Goal: Book appointment/travel/reservation

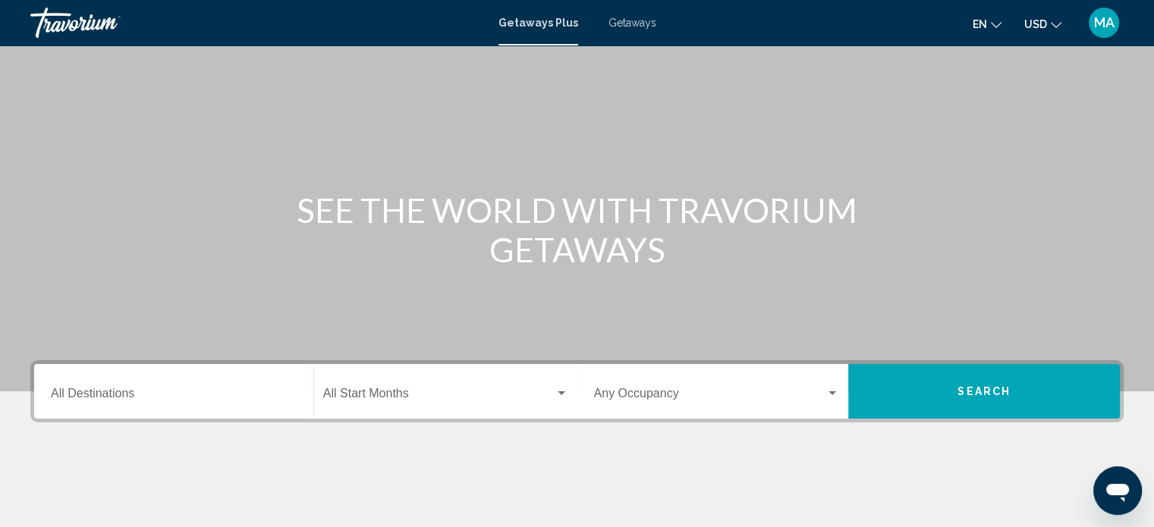
scroll to position [152, 0]
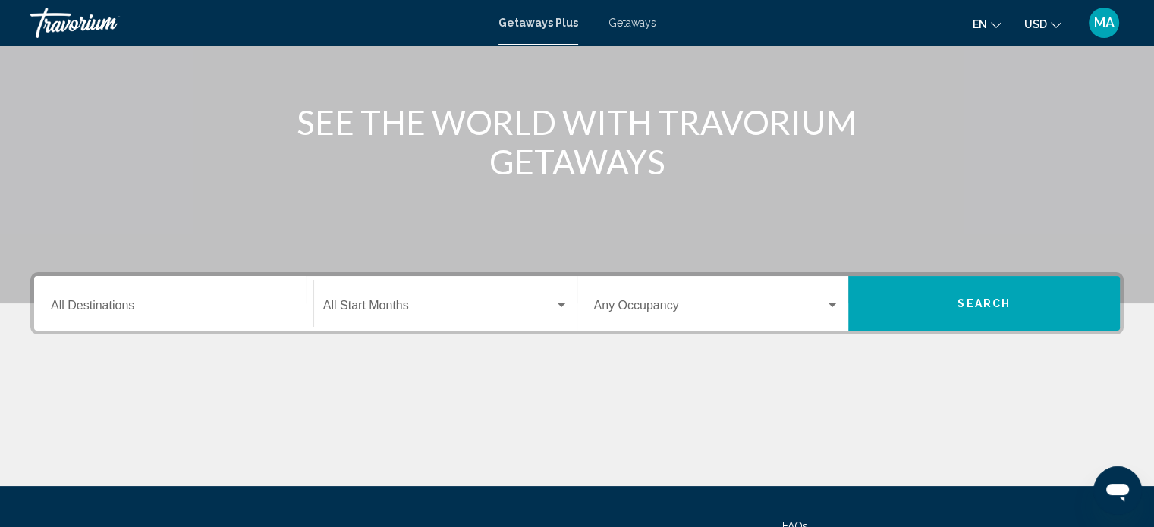
click at [288, 296] on div "Destination All Destinations" at bounding box center [174, 304] width 246 height 48
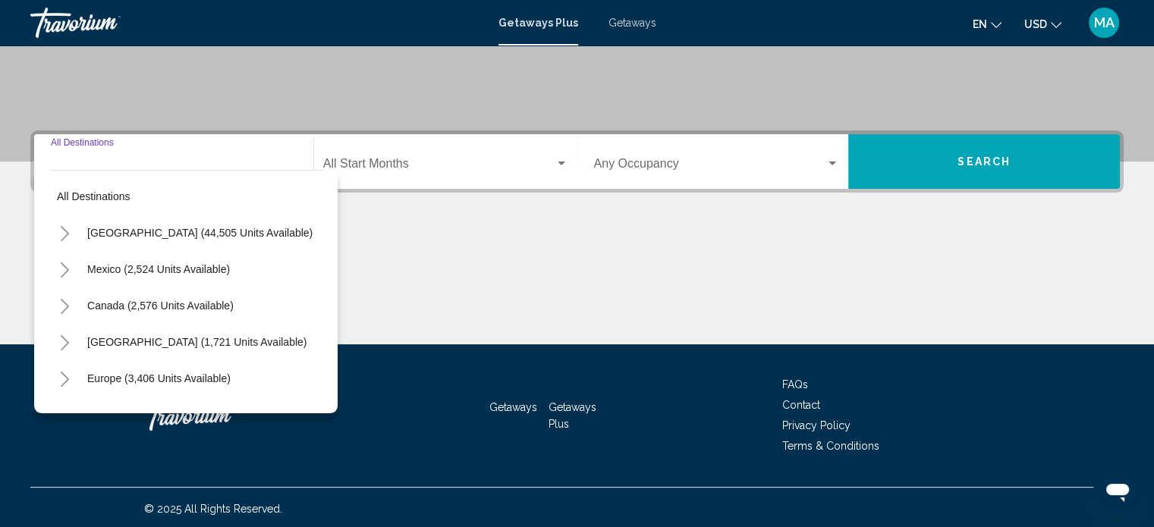
scroll to position [296, 0]
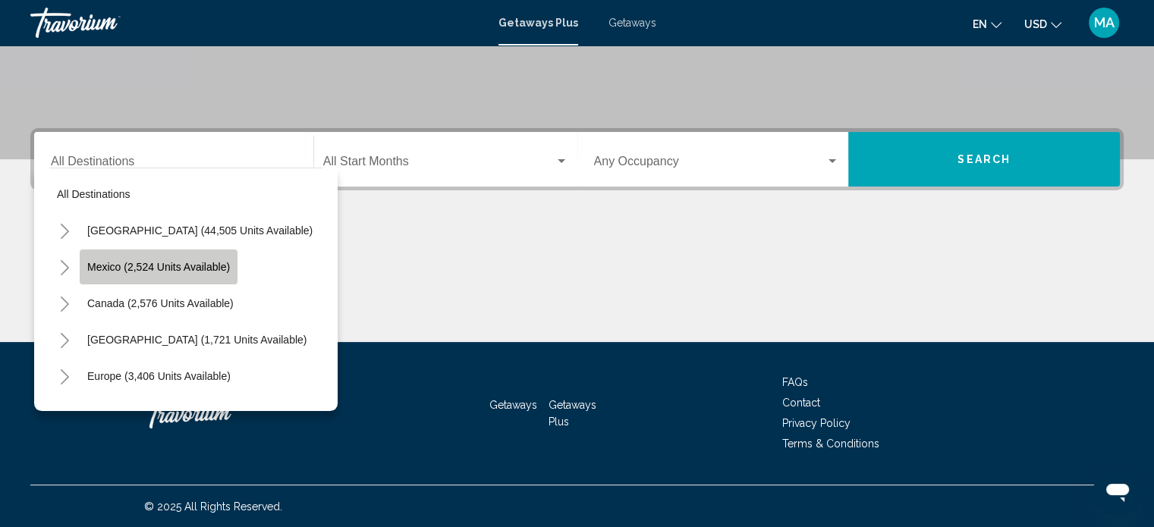
click at [215, 274] on button "Mexico (2,524 units available)" at bounding box center [159, 267] width 158 height 35
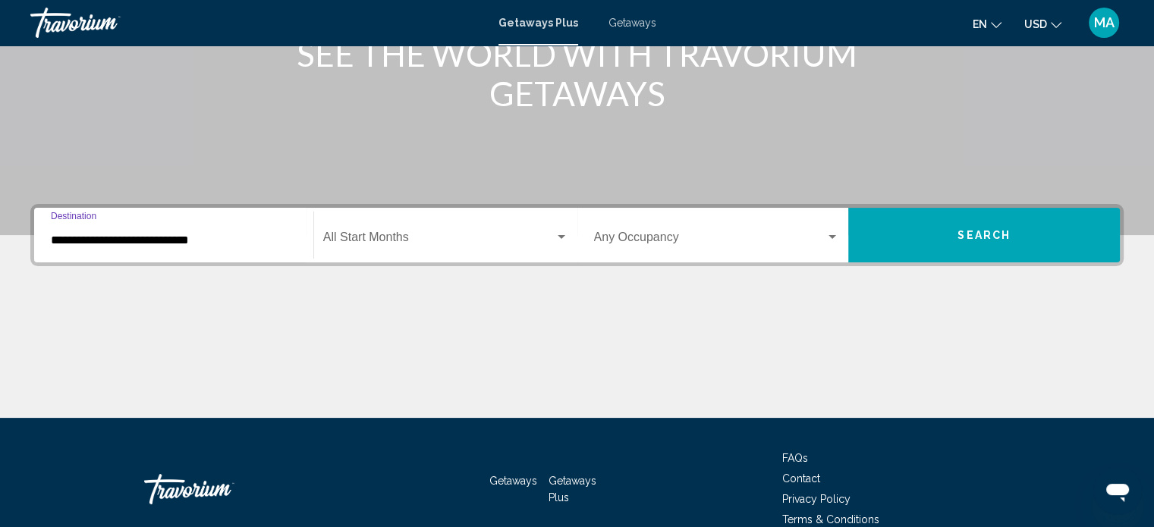
click at [409, 242] on span "Search widget" at bounding box center [438, 241] width 231 height 14
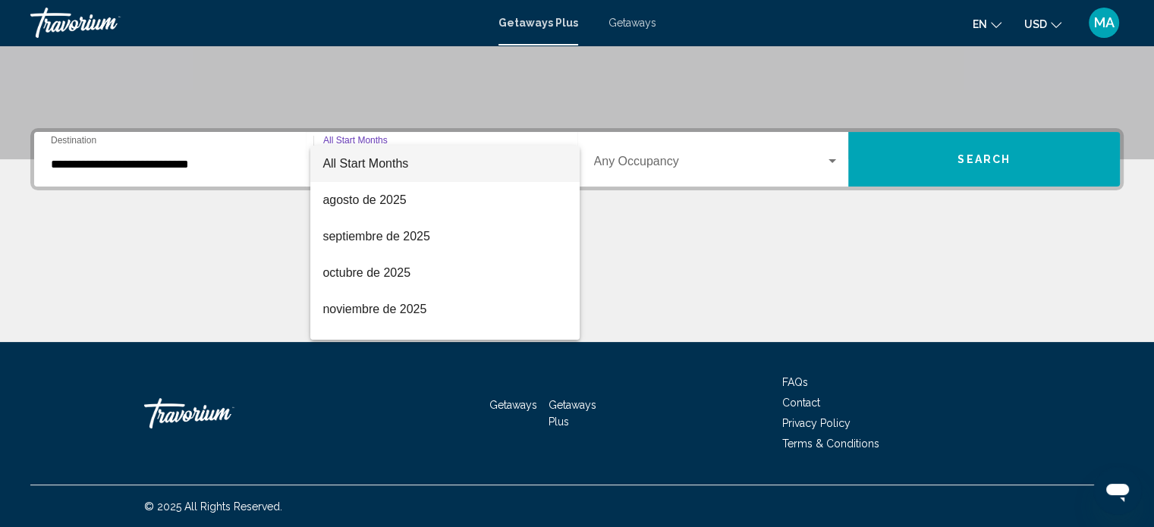
click at [137, 176] on div at bounding box center [577, 263] width 1154 height 527
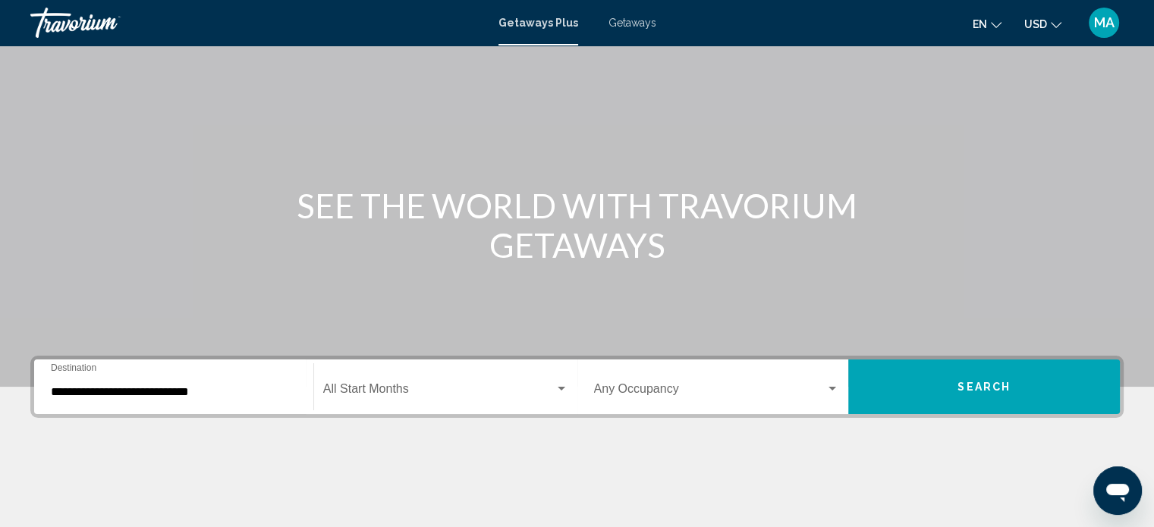
click at [215, 387] on input "**********" at bounding box center [174, 392] width 246 height 14
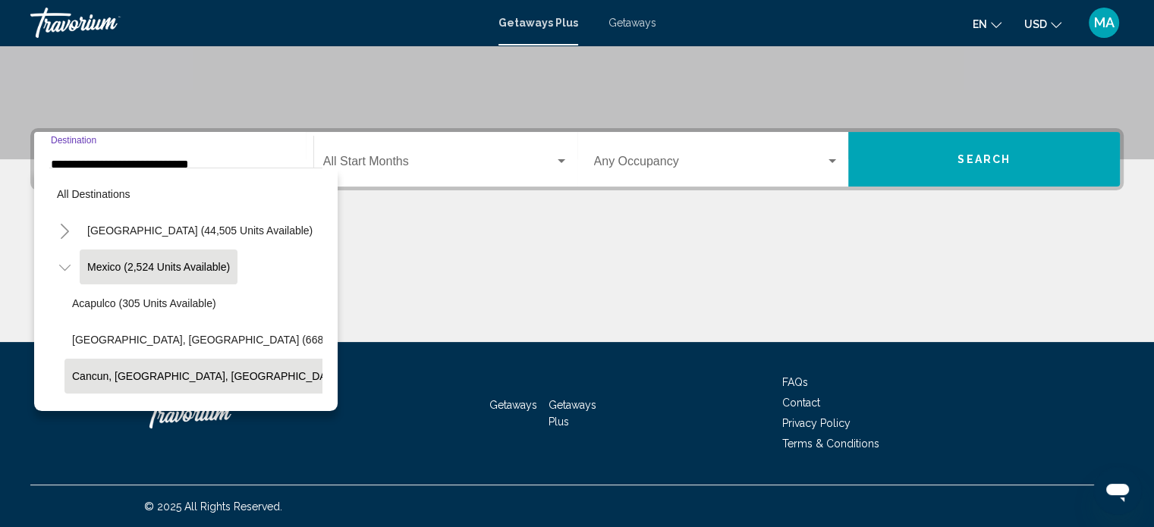
click at [160, 368] on button "Cancun, [GEOGRAPHIC_DATA], [GEOGRAPHIC_DATA] (362 units available)" at bounding box center [256, 376] width 385 height 35
type input "**********"
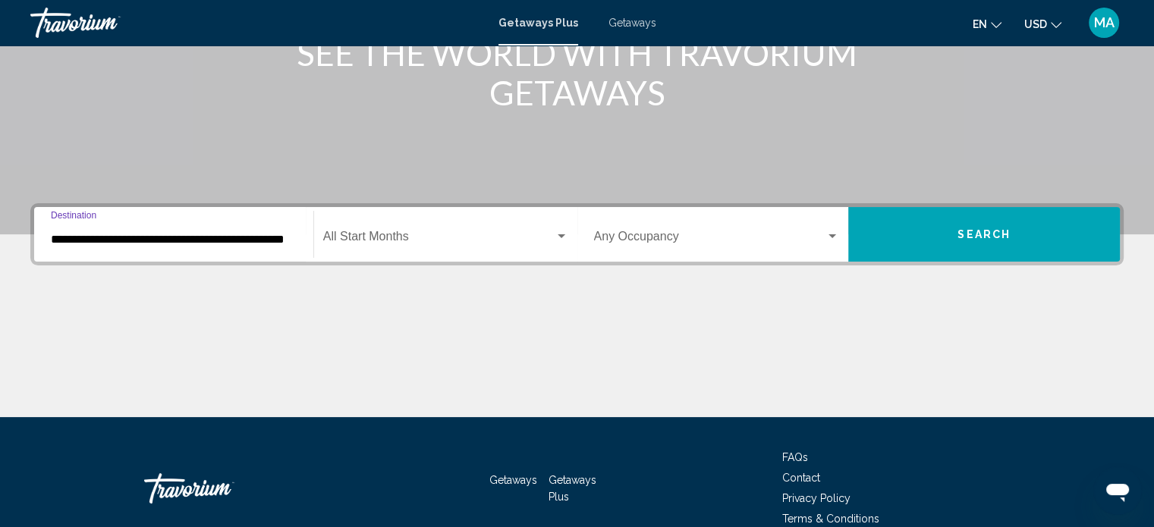
scroll to position [220, 0]
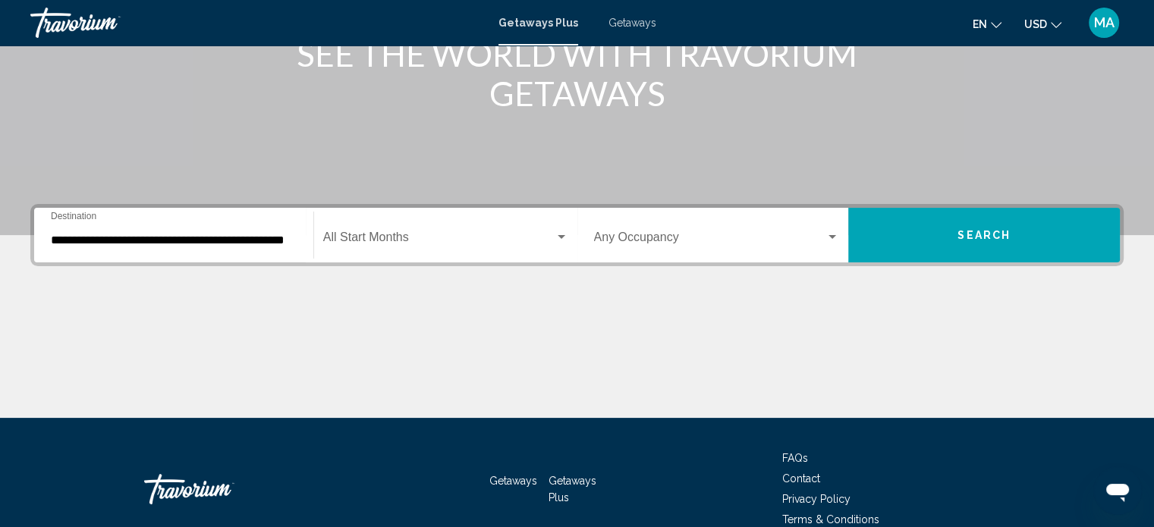
click at [382, 248] on div "Start Month All Start Months" at bounding box center [445, 236] width 245 height 48
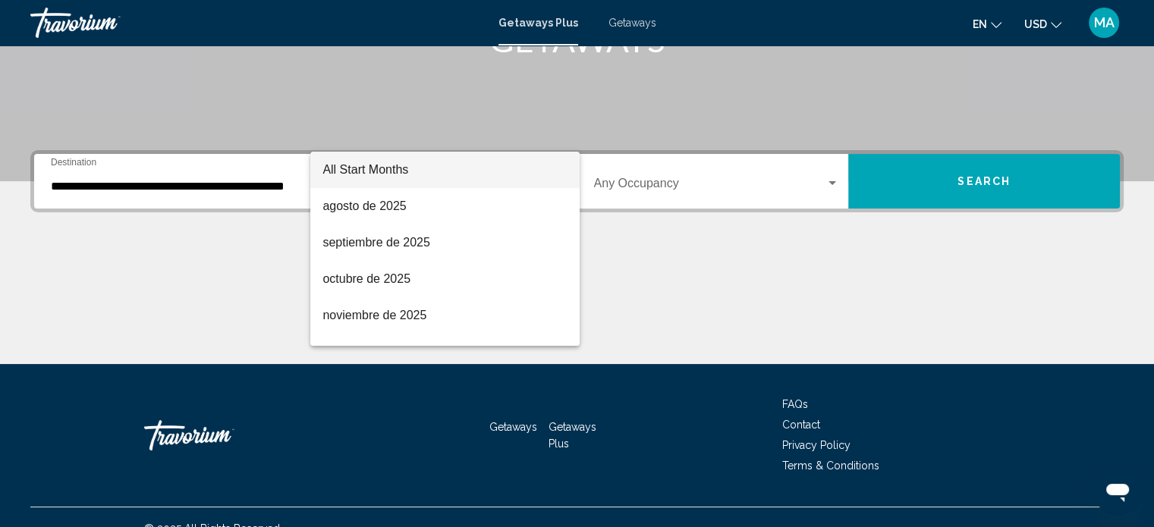
scroll to position [296, 0]
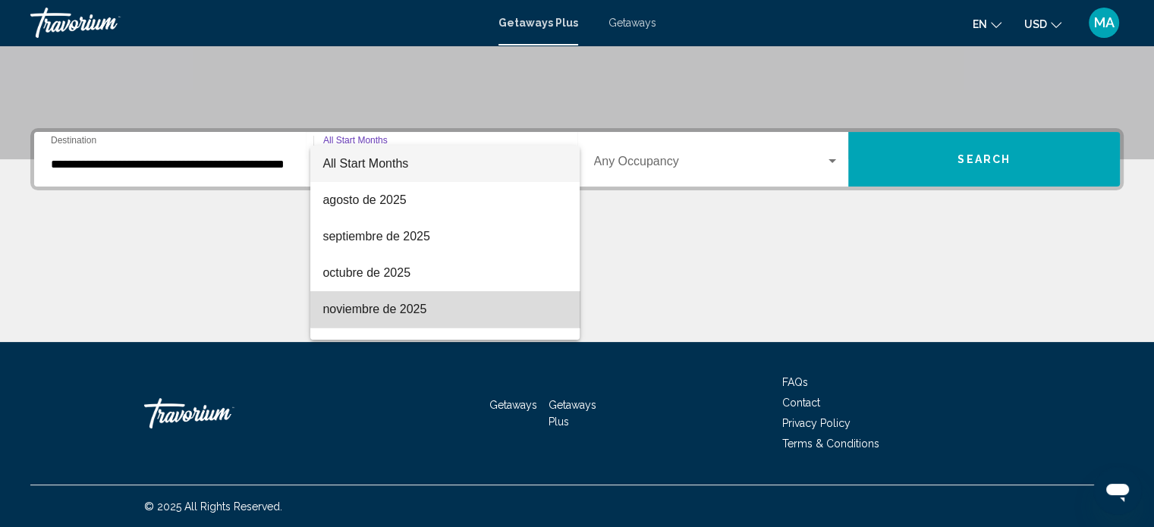
click at [466, 305] on span "noviembre de 2025" at bounding box center [444, 309] width 245 height 36
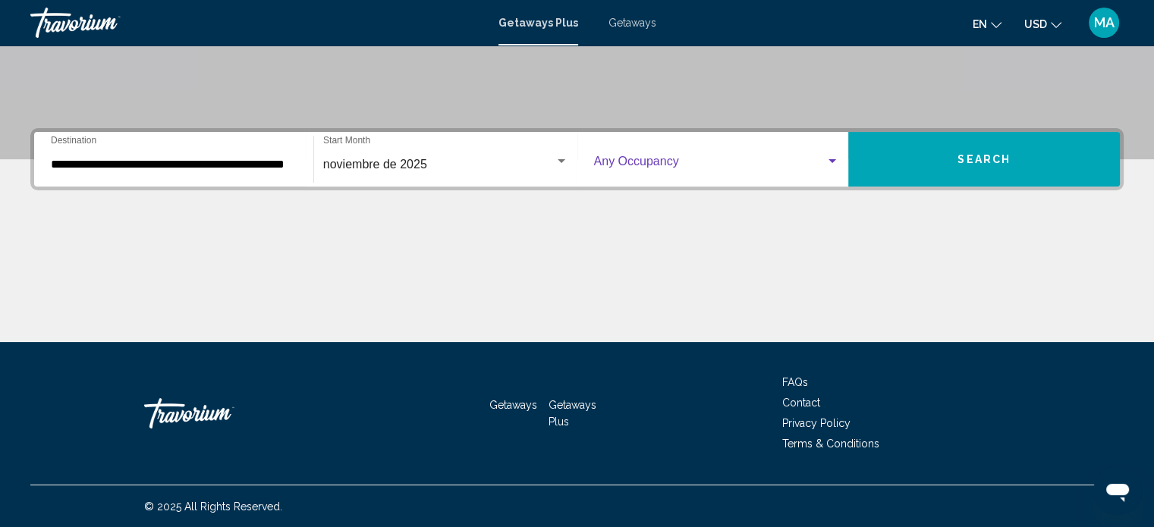
click at [723, 159] on span "Search widget" at bounding box center [710, 165] width 232 height 14
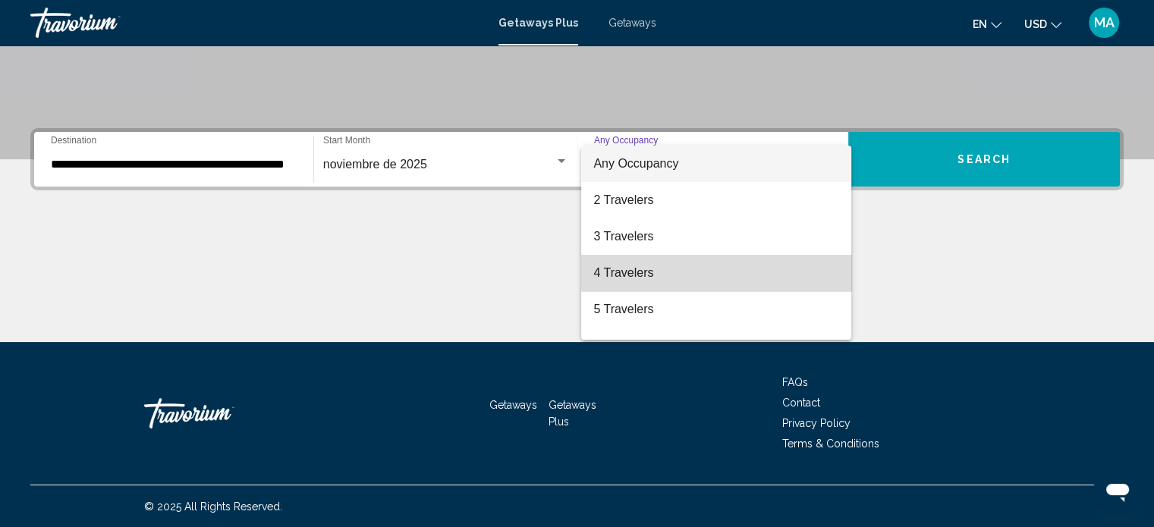
click at [722, 269] on span "4 Travelers" at bounding box center [716, 273] width 246 height 36
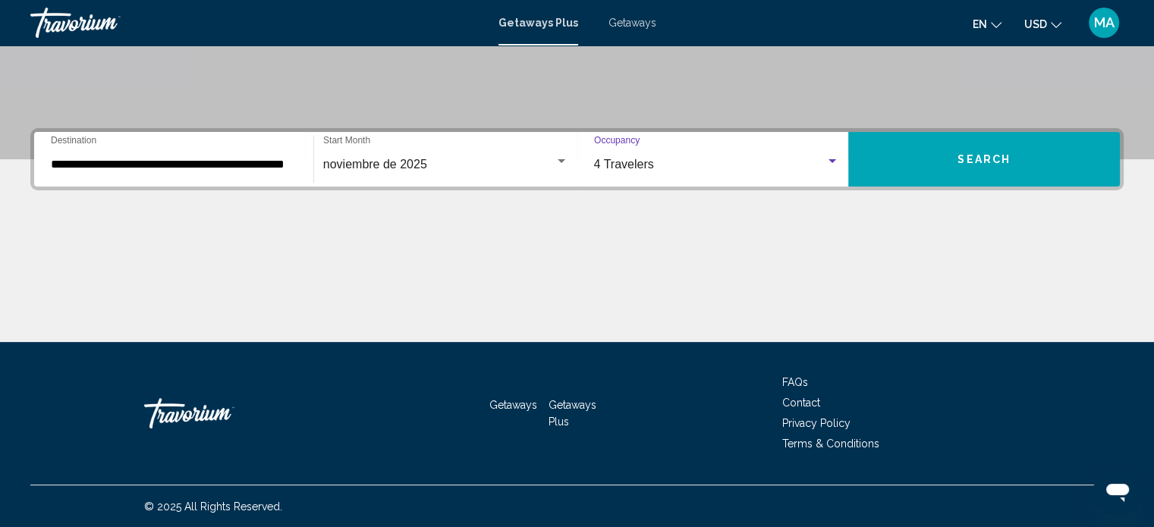
click at [993, 165] on button "Search" at bounding box center [984, 159] width 272 height 55
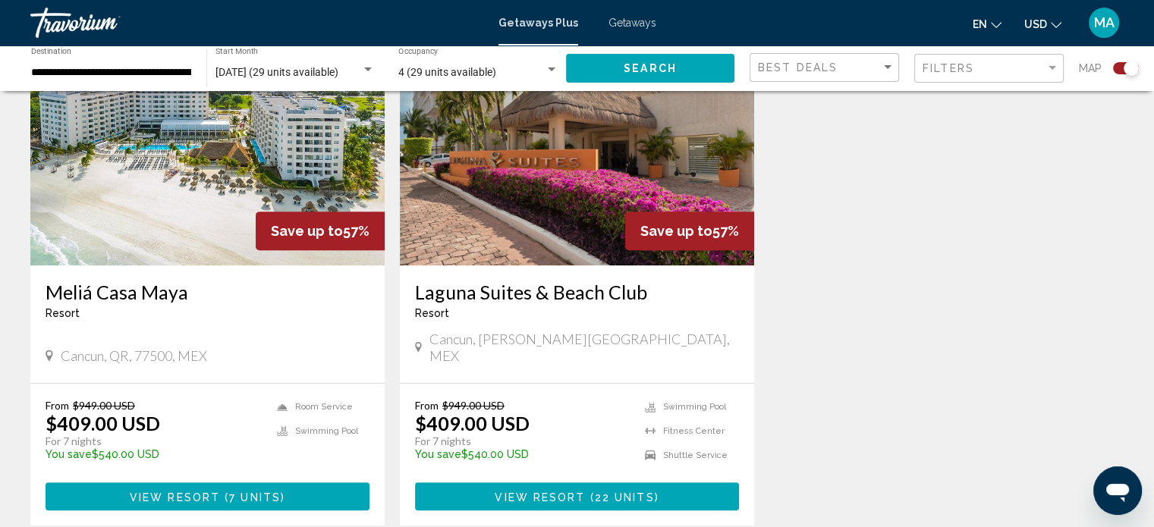
scroll to position [683, 0]
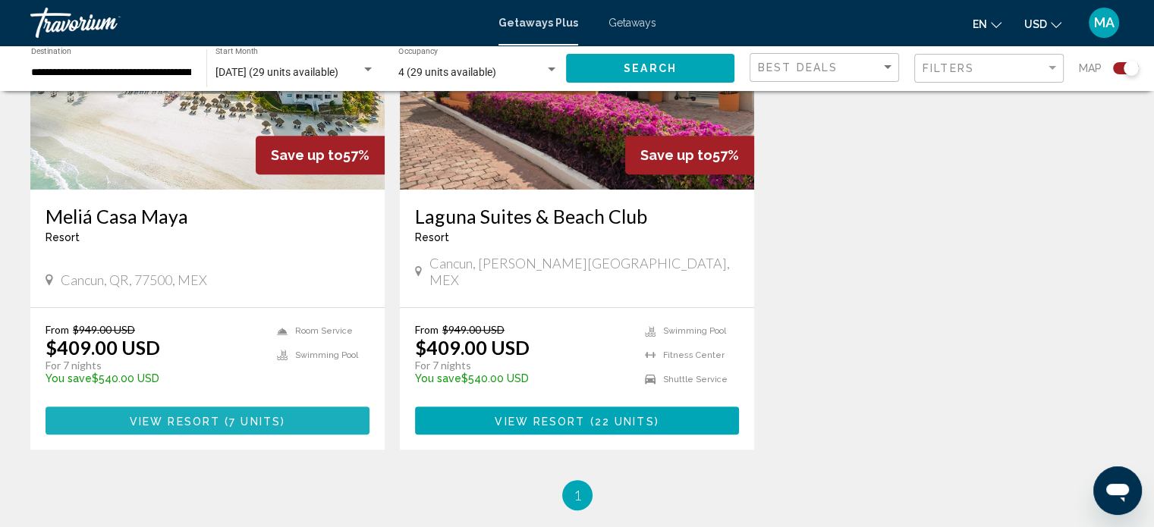
click at [191, 415] on span "View Resort" at bounding box center [175, 421] width 90 height 12
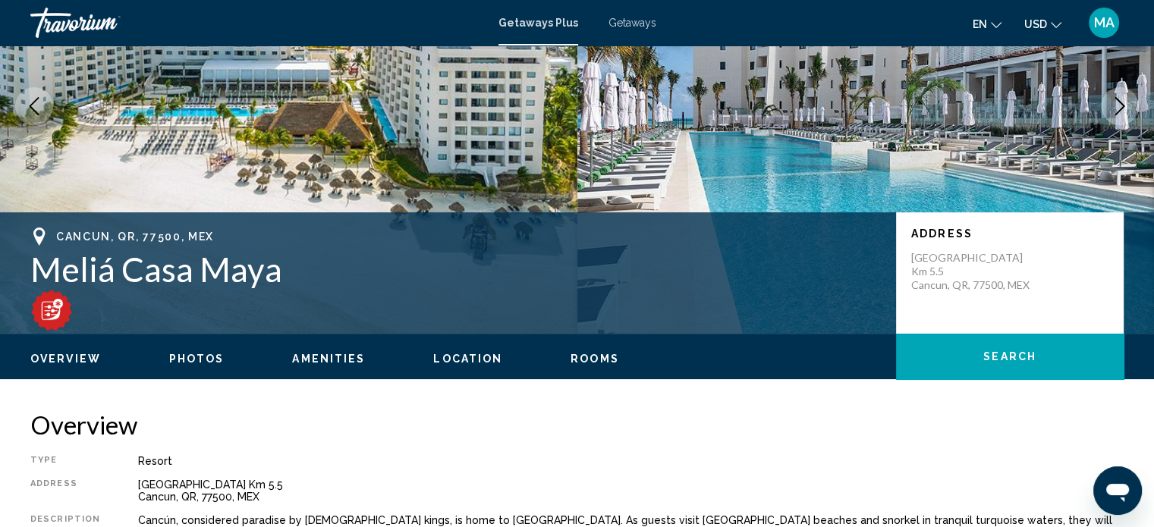
scroll to position [85, 0]
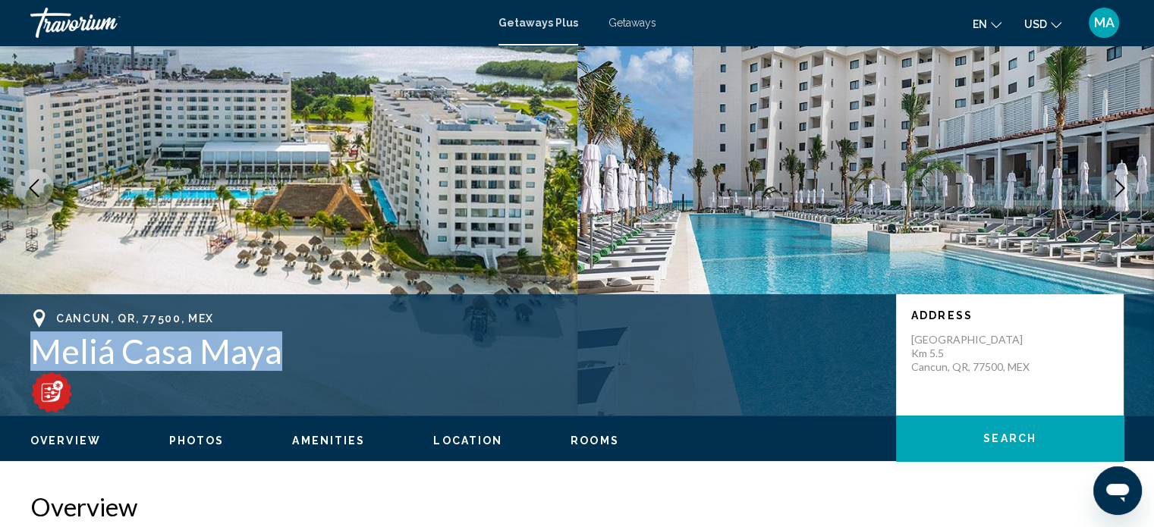
drag, startPoint x: 235, startPoint y: 342, endPoint x: 30, endPoint y: 348, distance: 205.6
click at [30, 348] on div "Cancun, QR, [GEOGRAPHIC_DATA] [GEOGRAPHIC_DATA] Km [GEOGRAPHIC_DATA]" at bounding box center [577, 354] width 1154 height 91
copy h1 "Meliá Casa Maya"
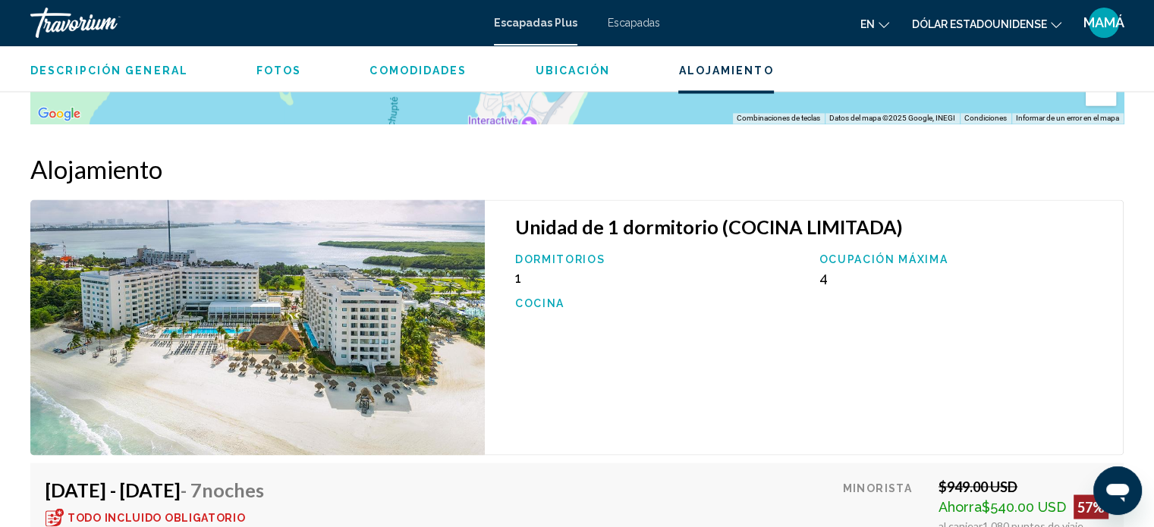
scroll to position [2448, 0]
